Goal: Task Accomplishment & Management: Complete application form

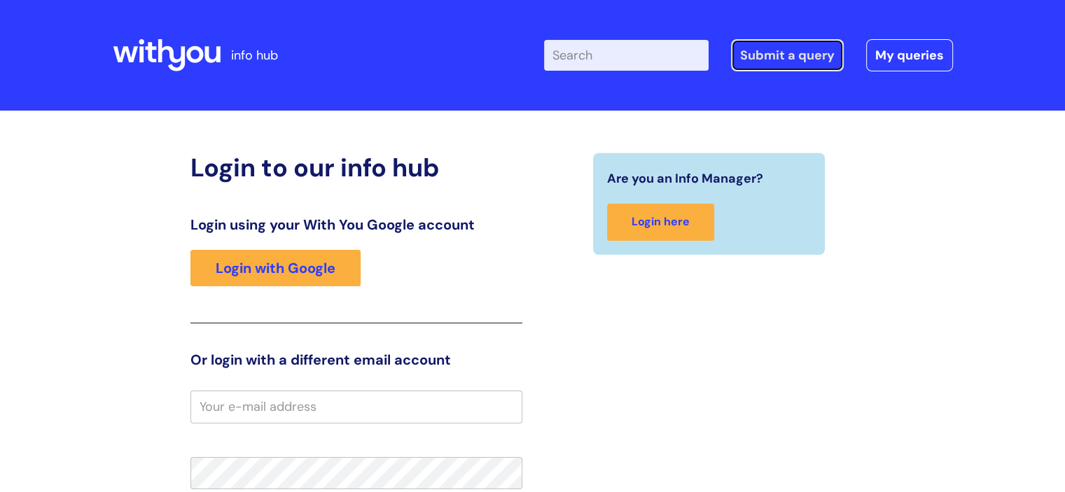
click at [782, 60] on link "Submit a query" at bounding box center [787, 55] width 113 height 32
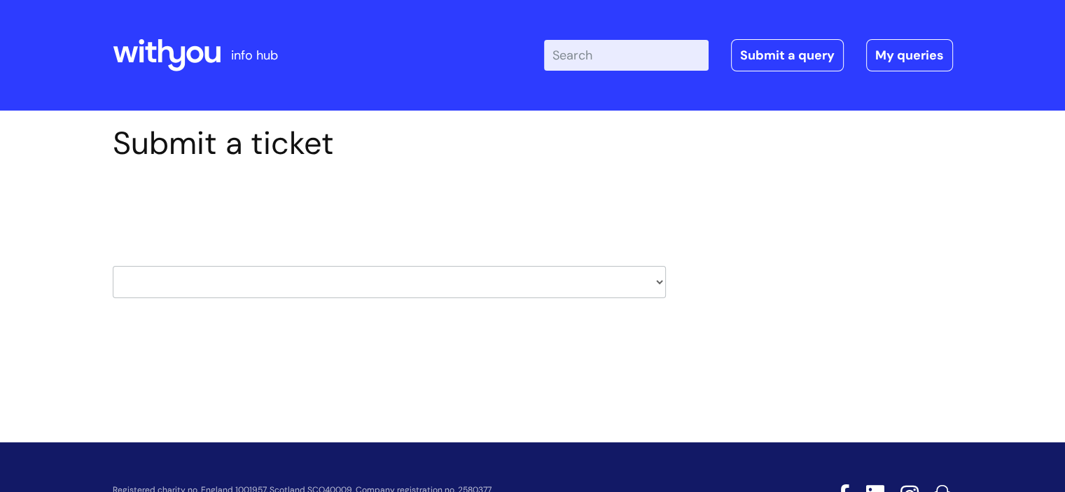
click at [662, 275] on select "HR / People IT and Support Clinical Drug Alerts Finance Accounts Data Support T…" at bounding box center [389, 282] width 553 height 32
select select "data_support_team"
click at [113, 266] on select "HR / People IT and Support Clinical Drug Alerts Finance Accounts Data Support T…" at bounding box center [389, 282] width 553 height 32
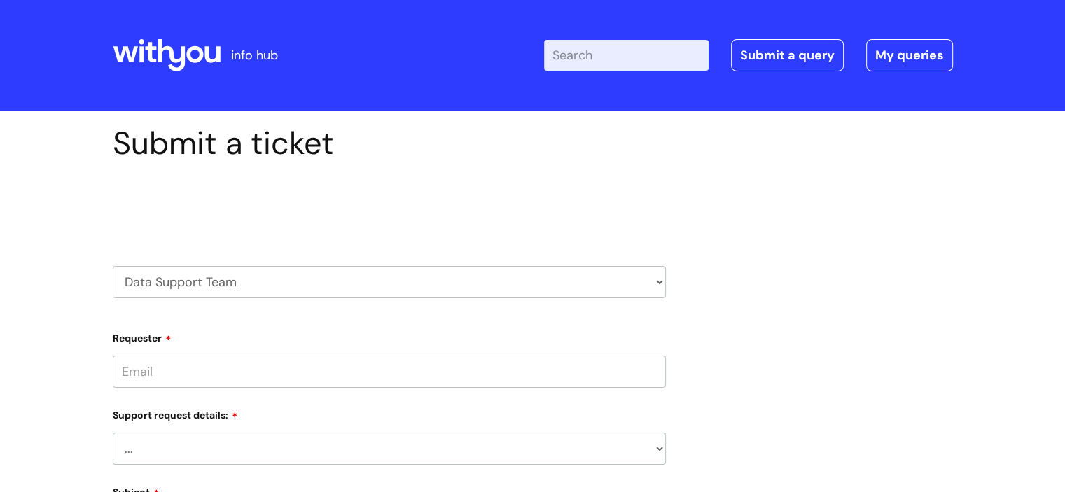
click at [247, 366] on input "Requester" at bounding box center [389, 372] width 553 height 32
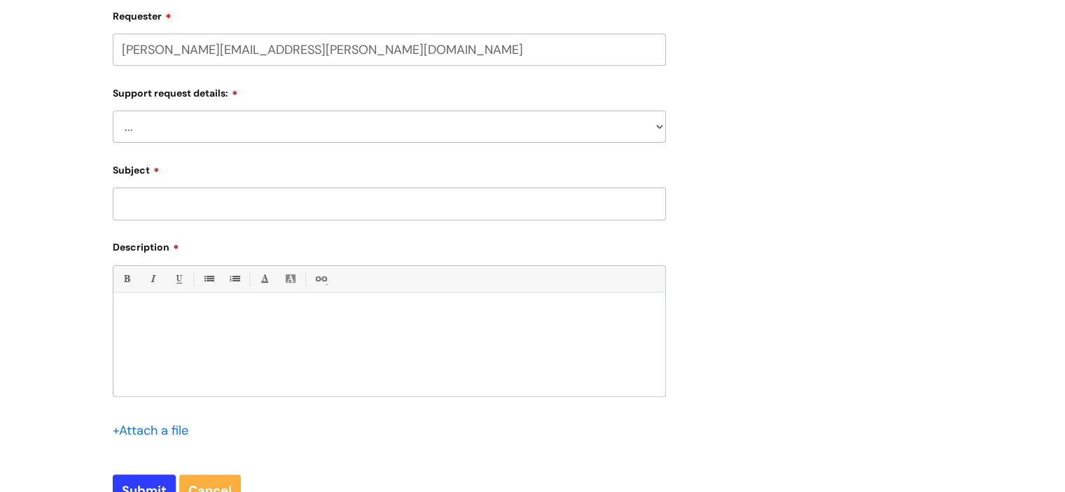
scroll to position [324, 0]
type input "nikki.thorne@wearewithyou.org.uk"
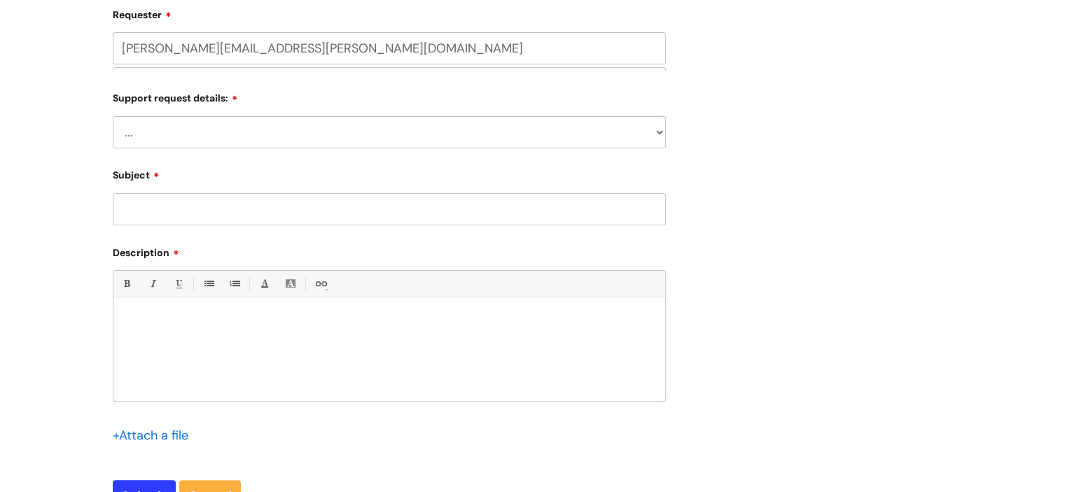
click at [598, 123] on select "... My enquiry relates to Nebula My enquiry relates to Halo My enquiry relates …" at bounding box center [389, 132] width 553 height 32
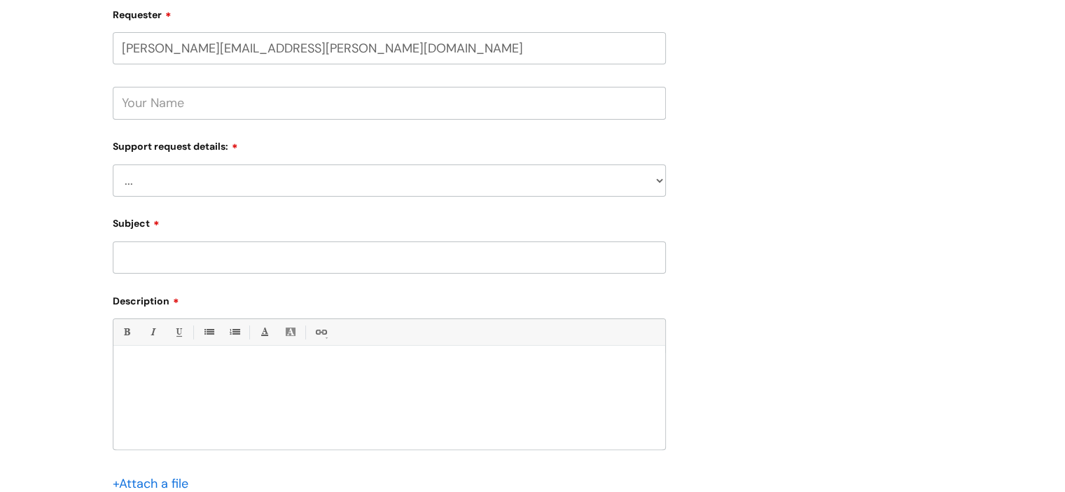
select select "My enquiry relates to Nebula"
click at [113, 165] on select "... My enquiry relates to Nebula My enquiry relates to Halo My enquiry relates …" at bounding box center [389, 181] width 553 height 32
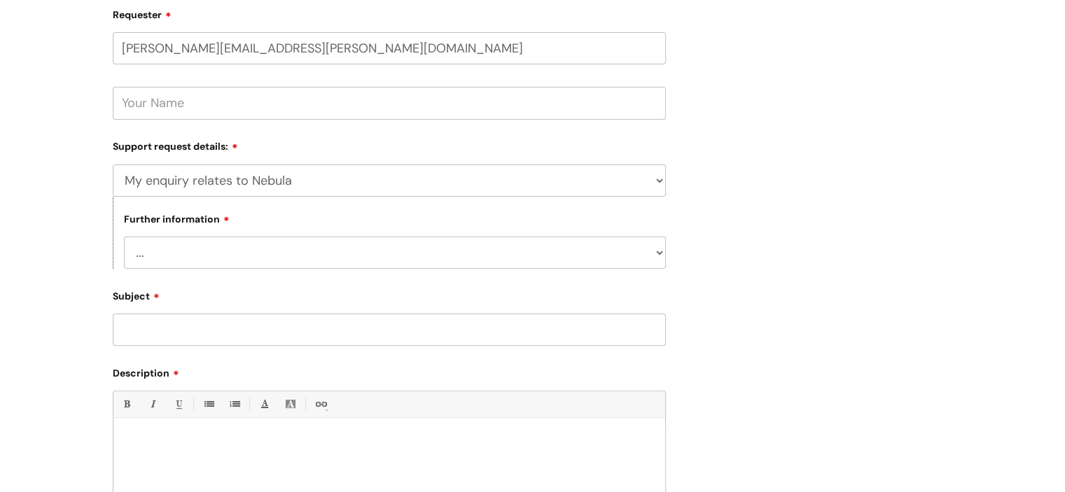
click at [237, 260] on select "... I need to delete an event I've got an issue or have found a fault I have an…" at bounding box center [395, 253] width 542 height 32
select select "I need to delete an event"
click at [124, 237] on select "... I need to delete an event I've got an issue or have found a fault I have an…" at bounding box center [395, 253] width 542 height 32
click at [186, 326] on input "Subject" at bounding box center [389, 330] width 553 height 32
type input "MFH Deletion"
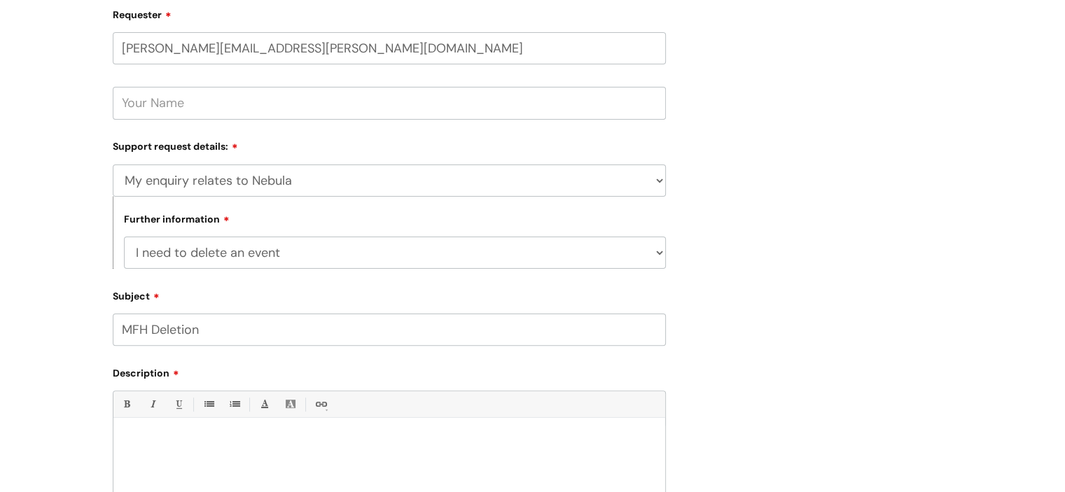
click at [154, 450] on div at bounding box center [389, 474] width 552 height 97
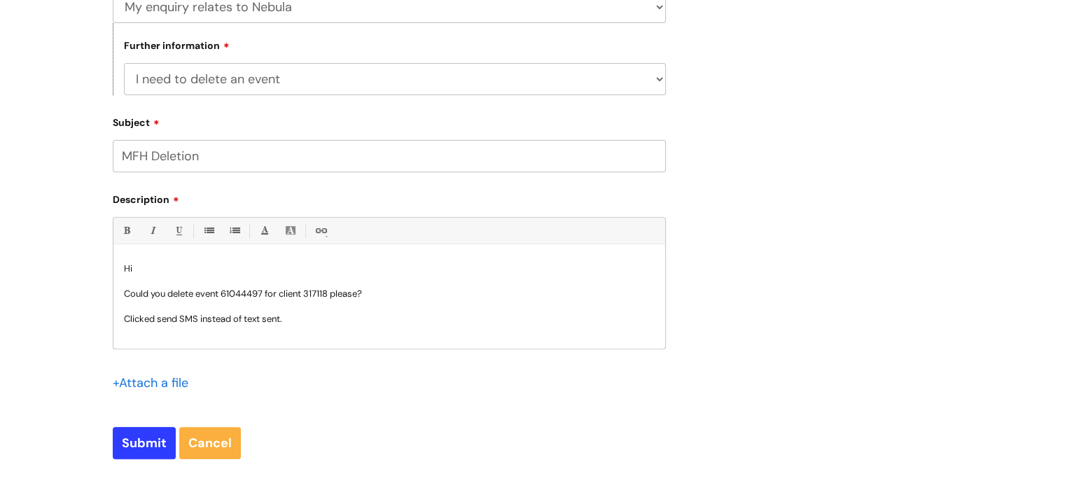
scroll to position [541, 0]
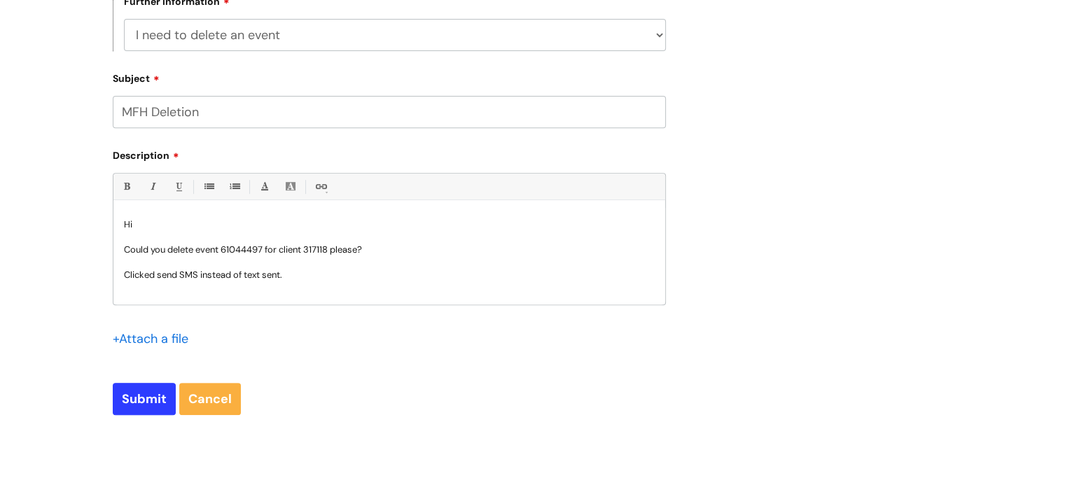
click at [193, 248] on p "Could you delete event 61044497 for client 317118 please?" at bounding box center [389, 250] width 531 height 13
drag, startPoint x: 297, startPoint y: 275, endPoint x: 119, endPoint y: 277, distance: 177.9
click at [119, 277] on div "Hi Could you delete the send SMS part of event 61044497 for client 317118 pleas…" at bounding box center [389, 256] width 552 height 97
click at [277, 246] on p "Could you delete the send SMS part of event 61044497 for client 317118 please?" at bounding box center [389, 248] width 531 height 13
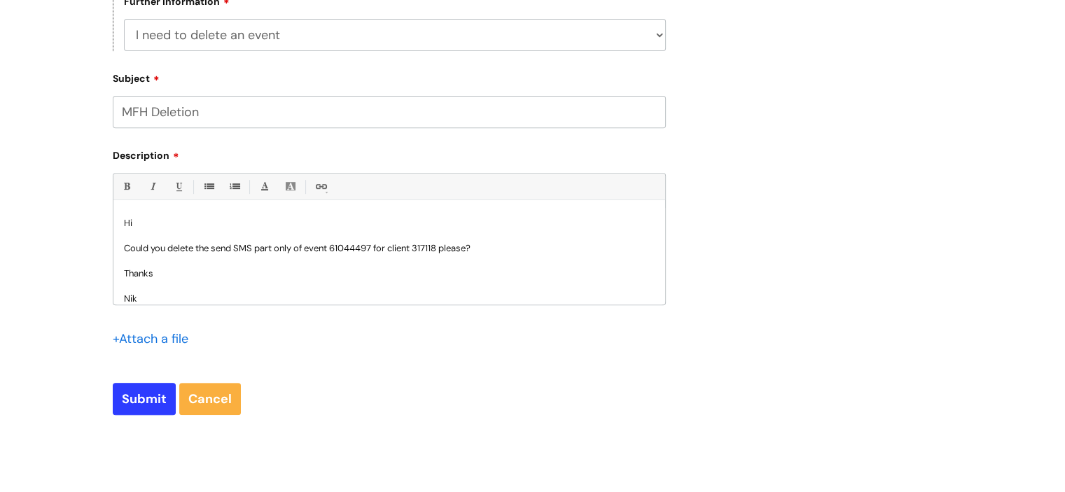
click at [479, 247] on p "Could you delete the send SMS part only of event 61044497 for client 317118 ple…" at bounding box center [389, 248] width 531 height 13
click at [148, 400] on input "Submit" at bounding box center [144, 399] width 63 height 32
type input "Please Wait..."
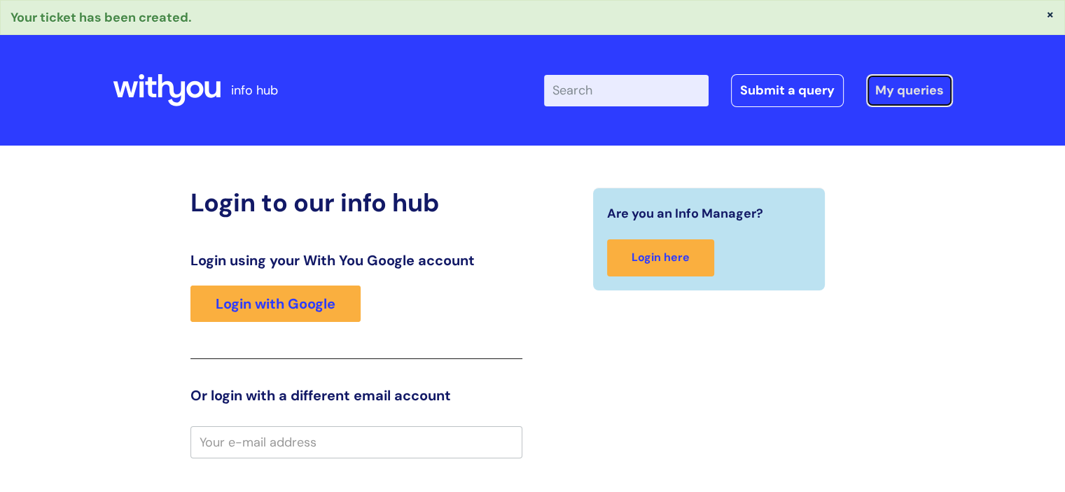
click at [908, 88] on link "My queries" at bounding box center [909, 90] width 87 height 32
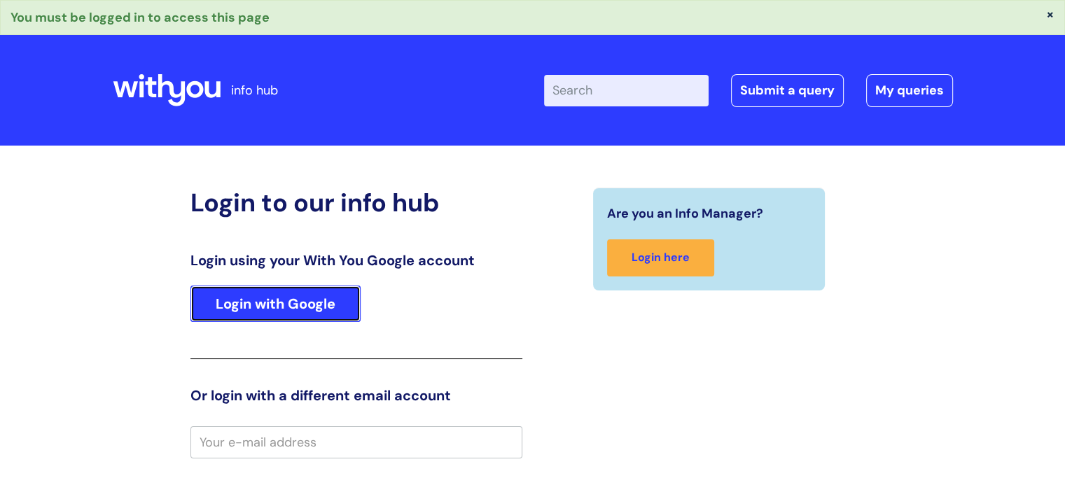
click at [266, 317] on link "Login with Google" at bounding box center [275, 304] width 170 height 36
